Goal: Navigation & Orientation: Find specific page/section

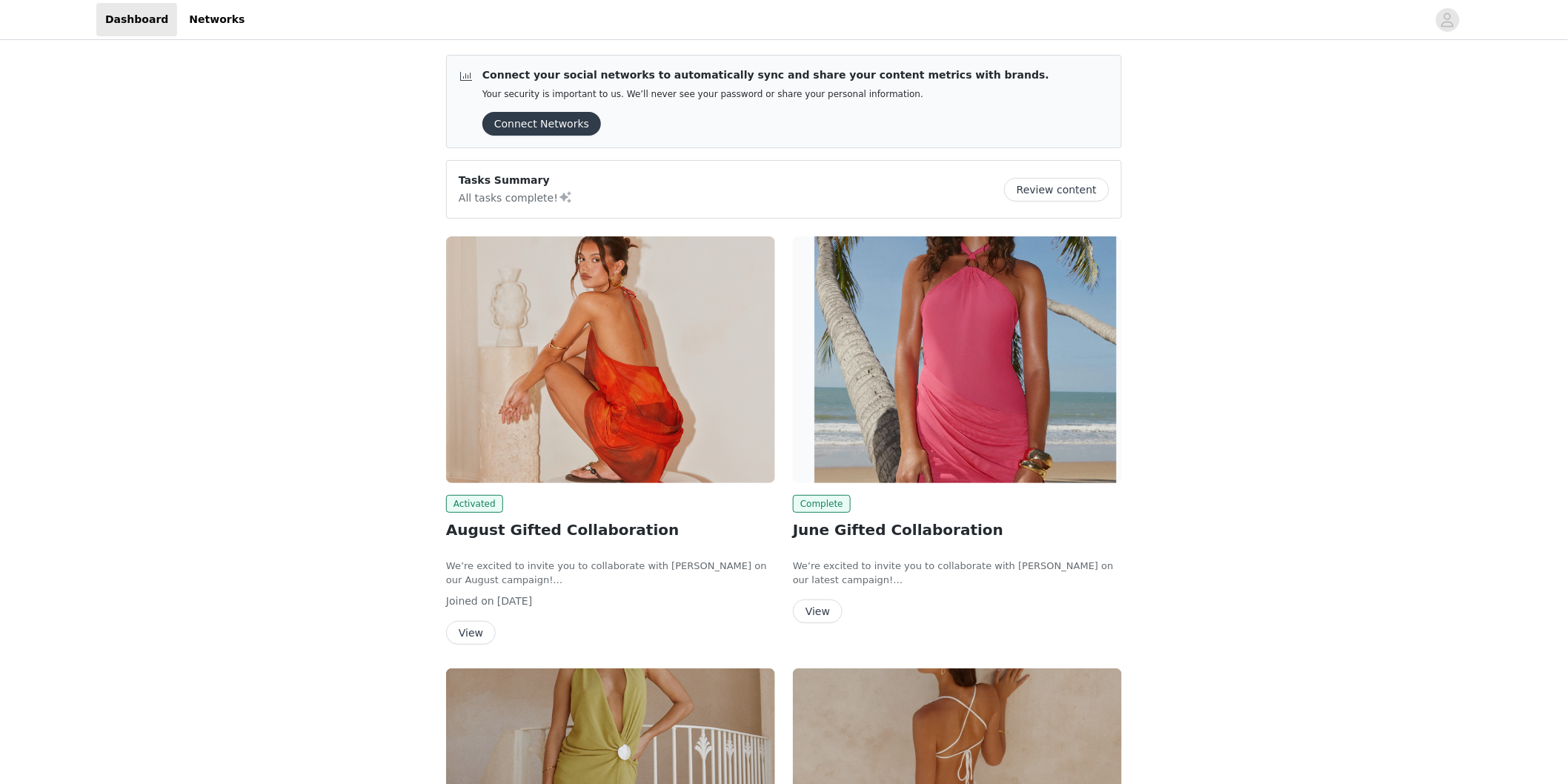
click at [474, 627] on button "View" at bounding box center [471, 633] width 50 height 24
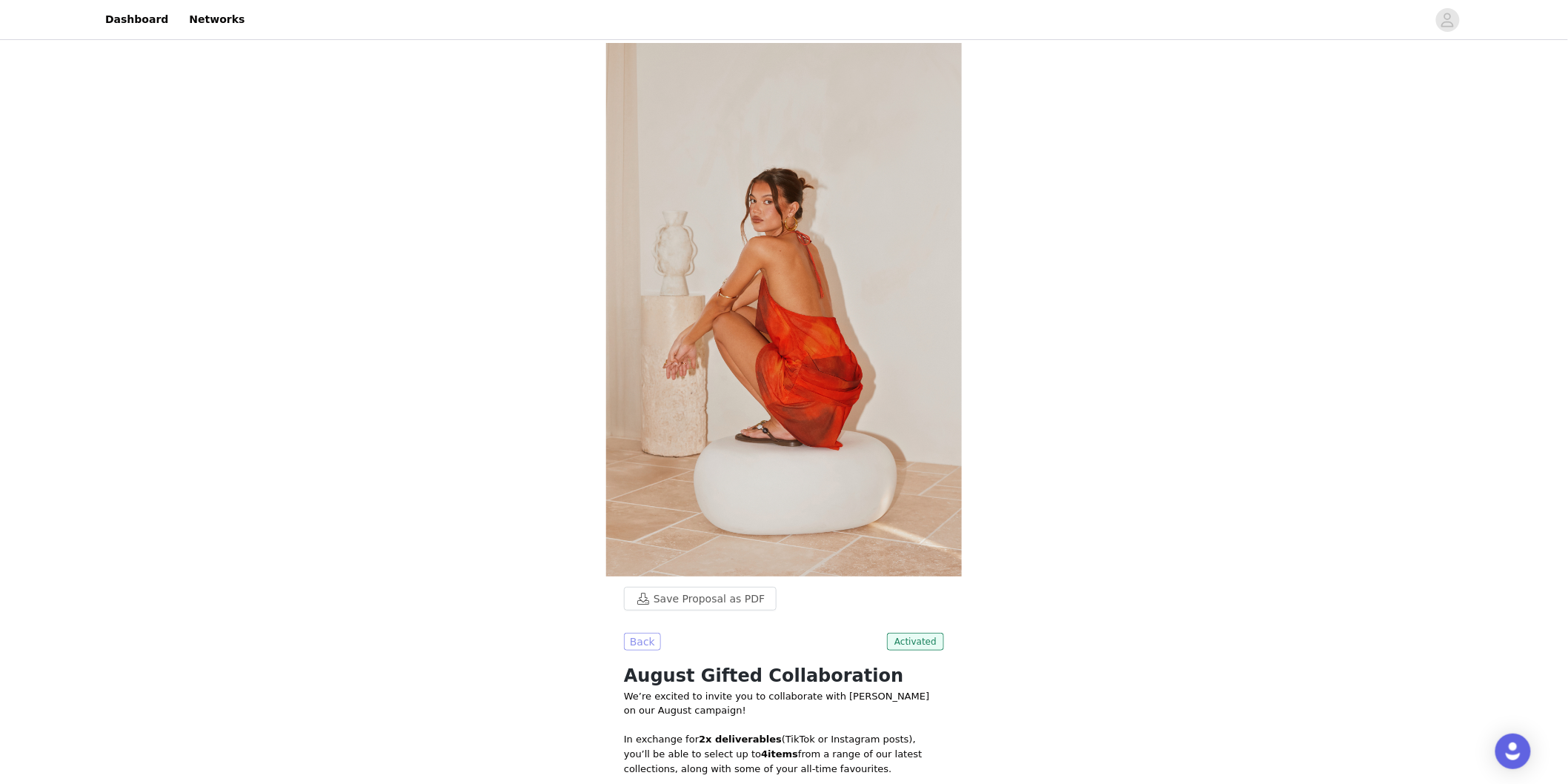
click at [636, 641] on button "Back" at bounding box center [643, 641] width 37 height 18
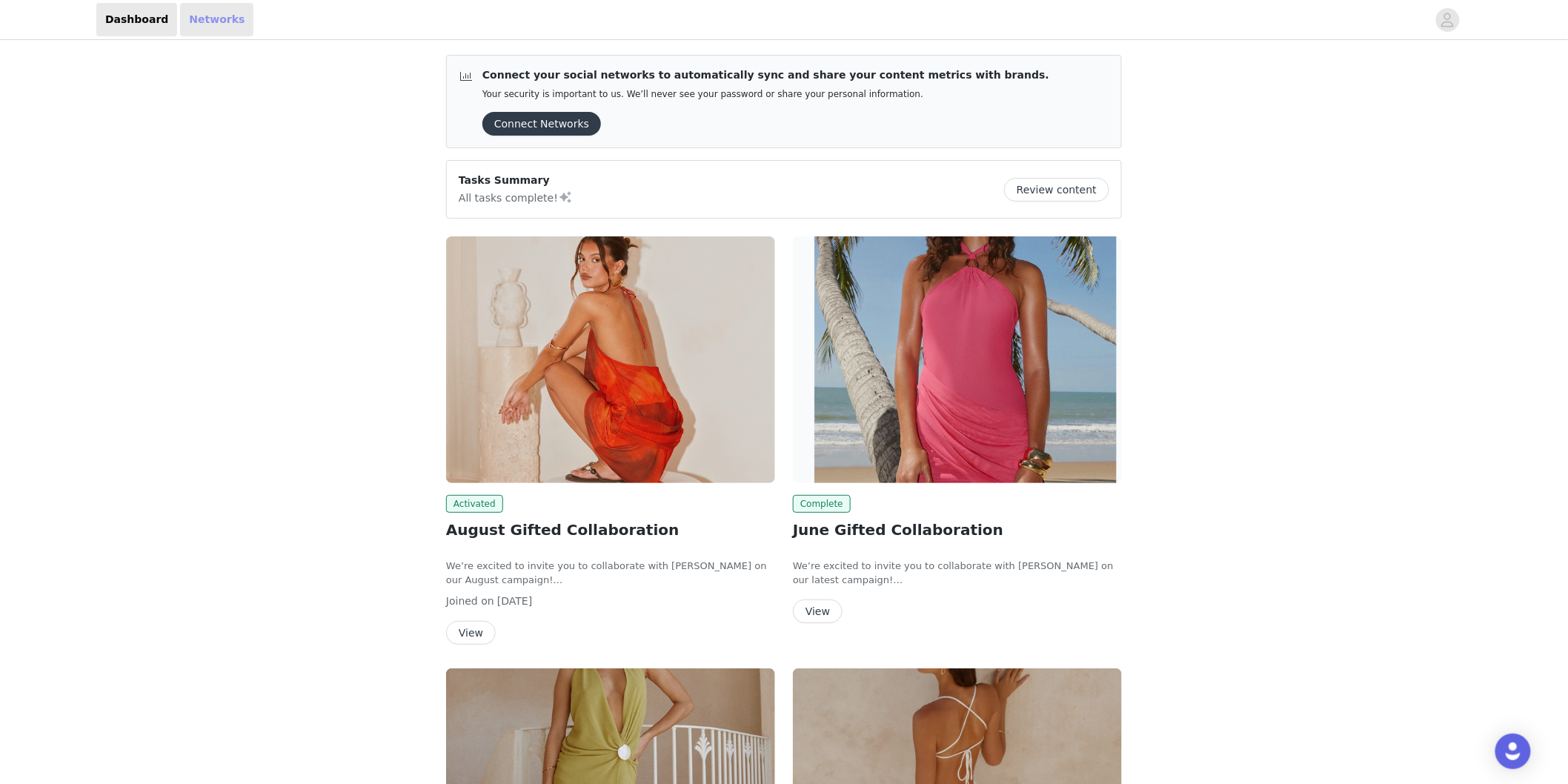
click at [193, 25] on link "Networks" at bounding box center [217, 20] width 73 height 34
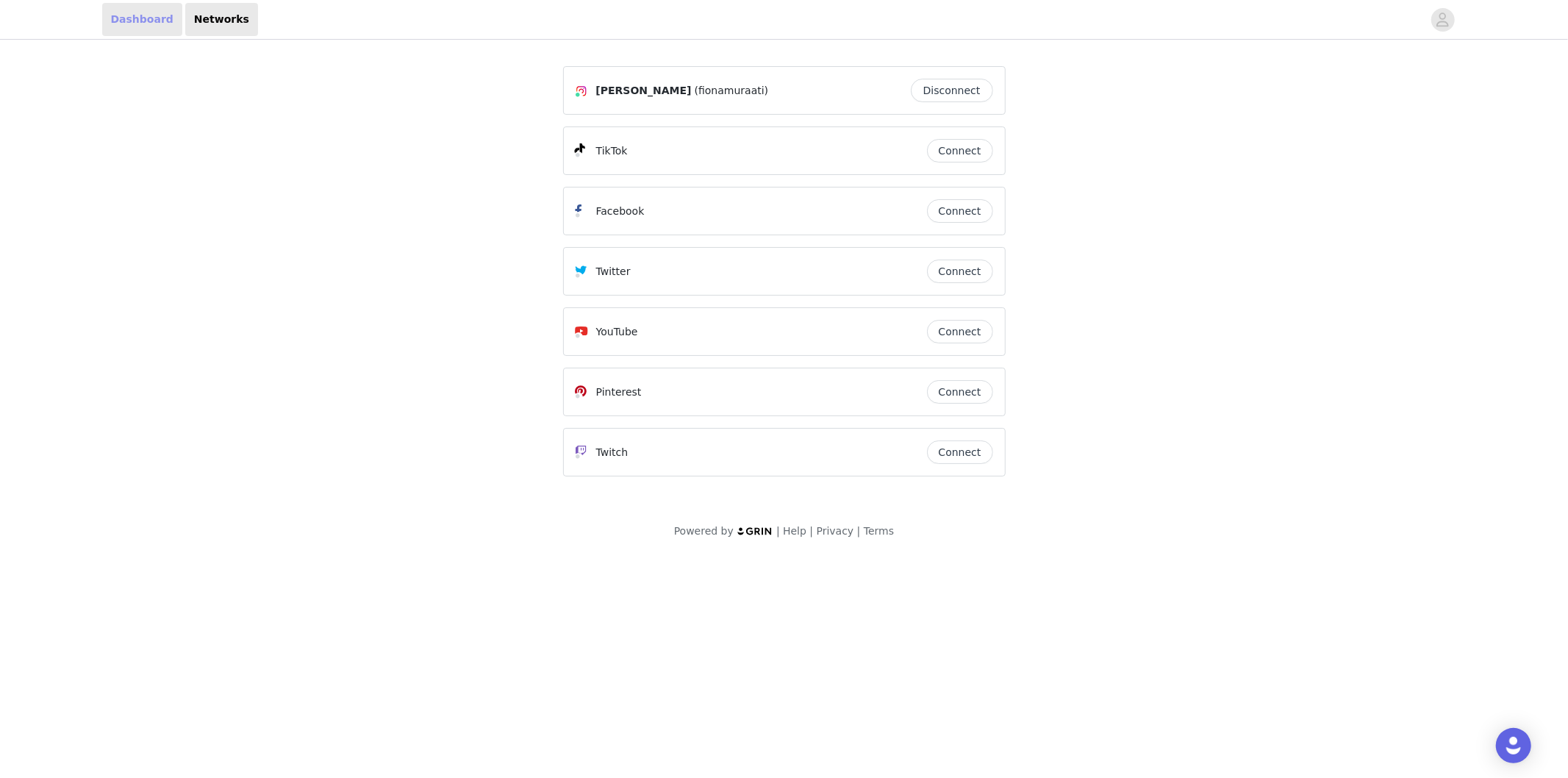
click at [148, 22] on link "Dashboard" at bounding box center [142, 20] width 80 height 33
